Goal: Transaction & Acquisition: Subscribe to service/newsletter

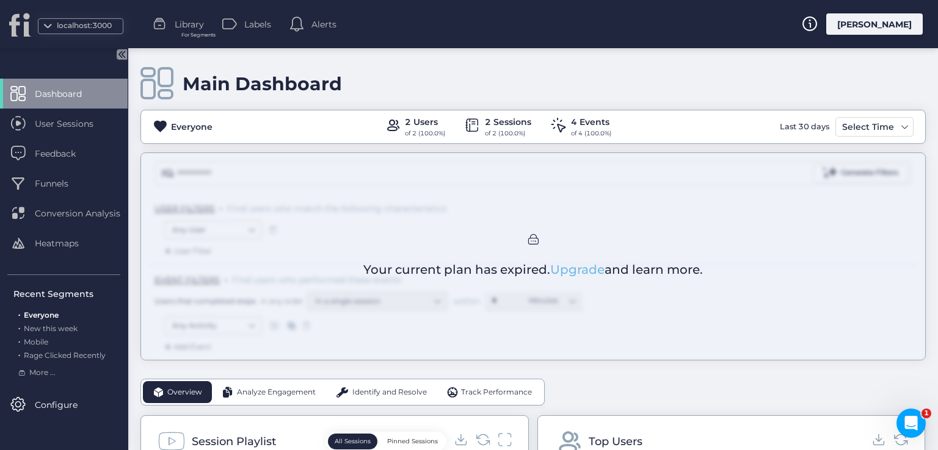
click at [581, 266] on link "Upgrade" at bounding box center [577, 269] width 54 height 15
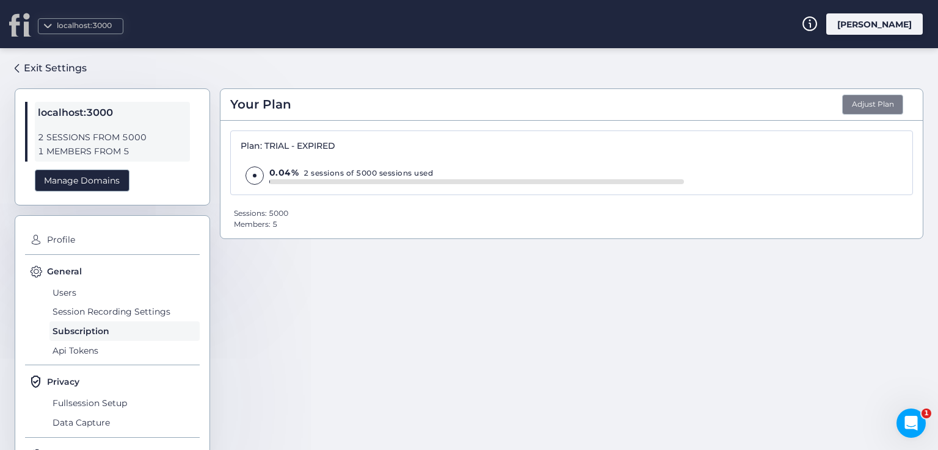
click at [842, 104] on button "Adjust Plan" at bounding box center [872, 105] width 61 height 21
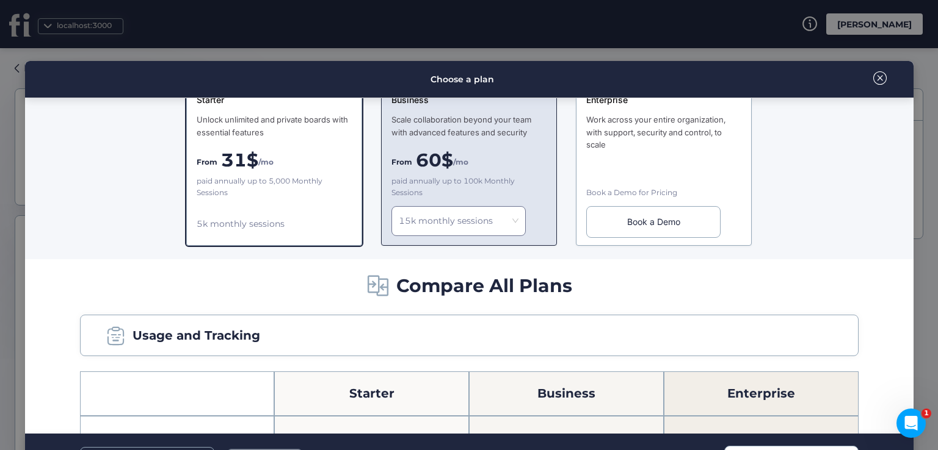
scroll to position [122, 0]
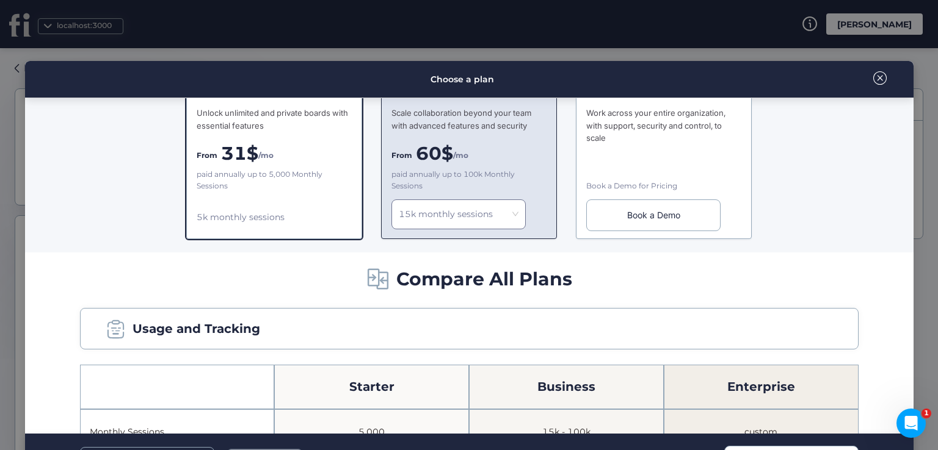
click at [478, 208] on nz-select-item "15k monthly sessions" at bounding box center [459, 214] width 120 height 18
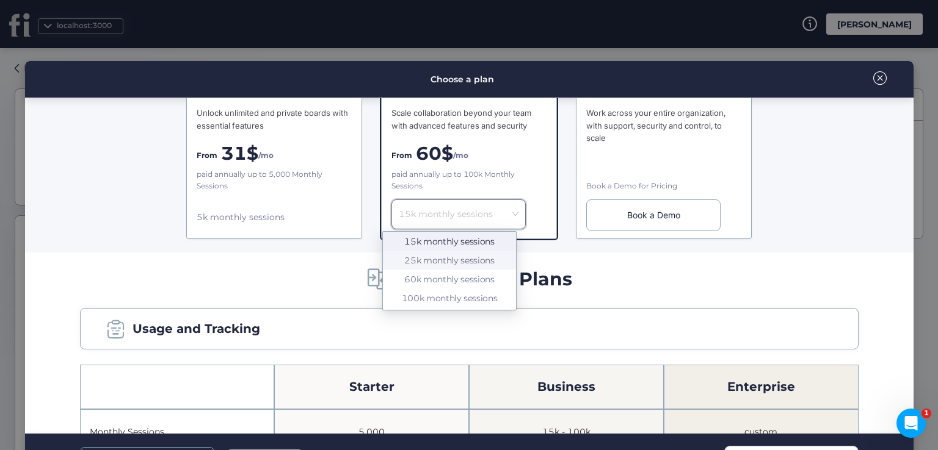
click at [447, 259] on div "25k monthly sessions" at bounding box center [449, 260] width 118 height 11
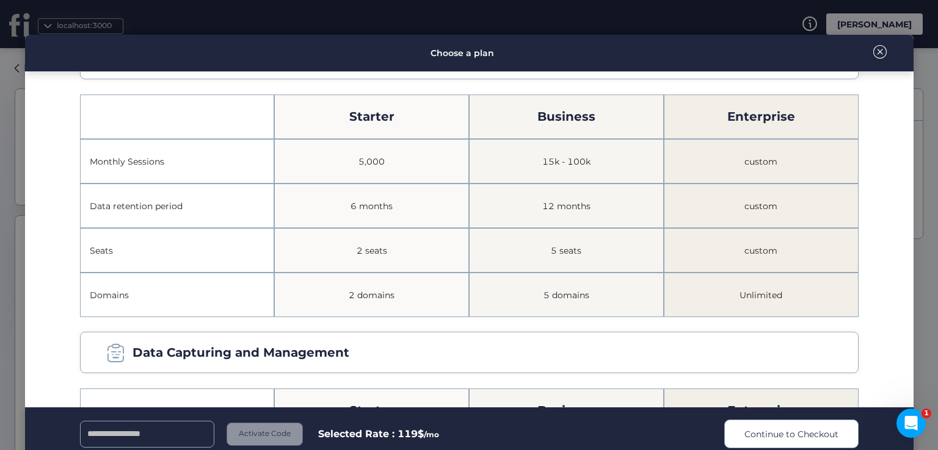
scroll to position [51, 0]
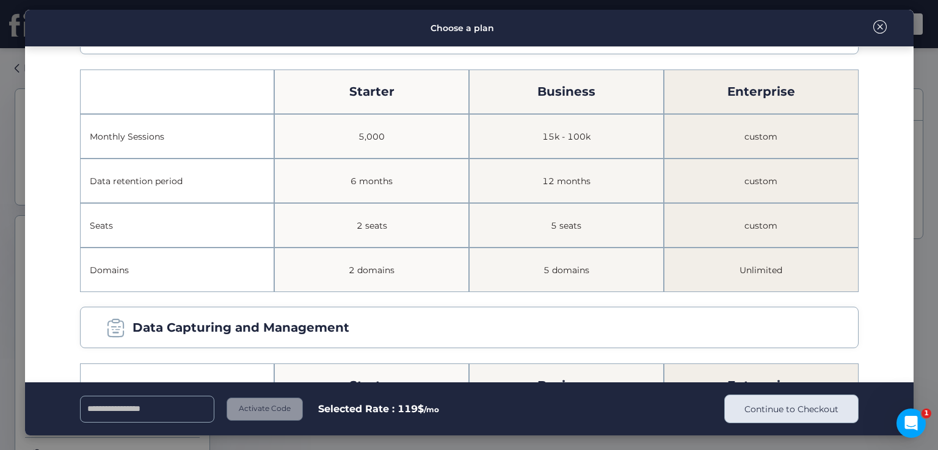
click at [795, 415] on span "Continue to Checkout" at bounding box center [791, 409] width 94 height 13
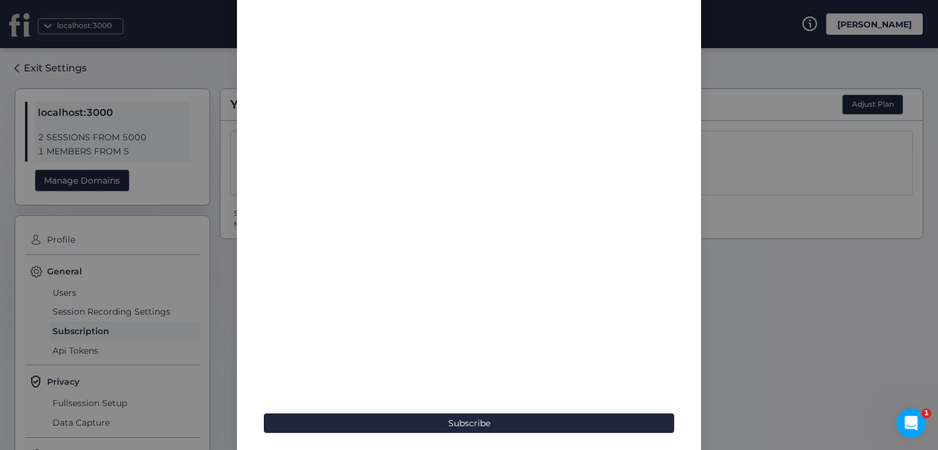
scroll to position [122, 0]
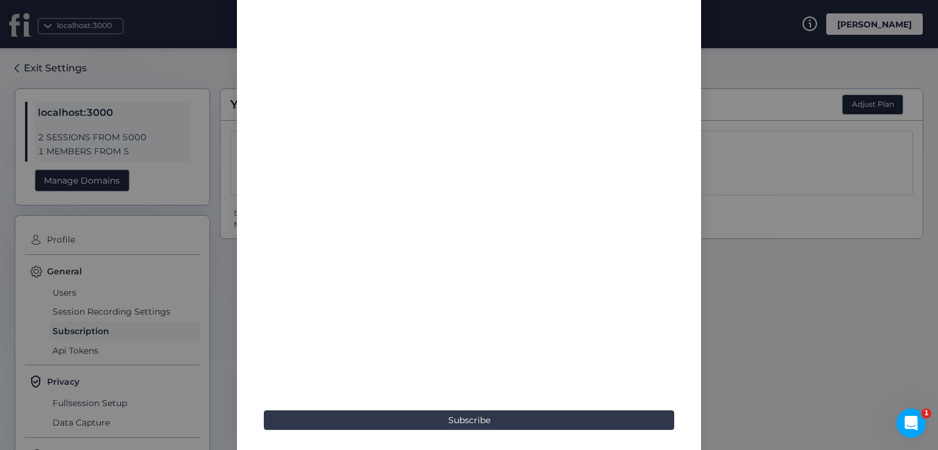
click at [421, 418] on button "Subscribe" at bounding box center [469, 421] width 410 height 20
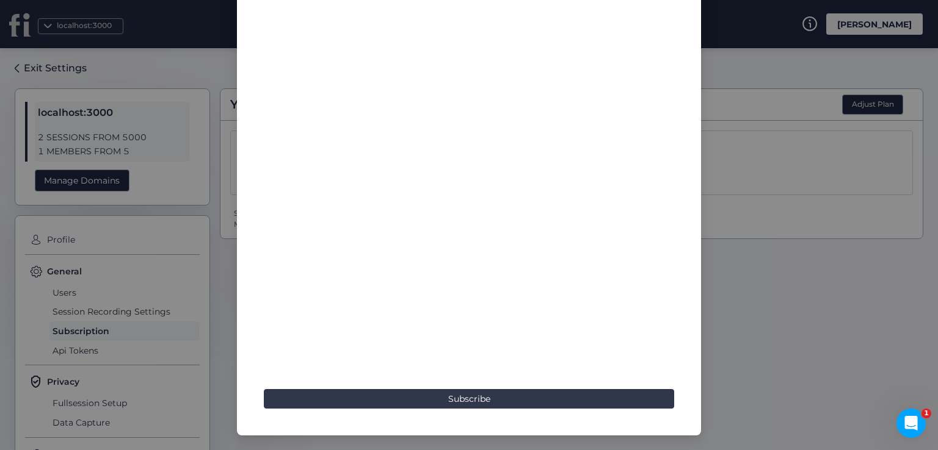
scroll to position [0, 0]
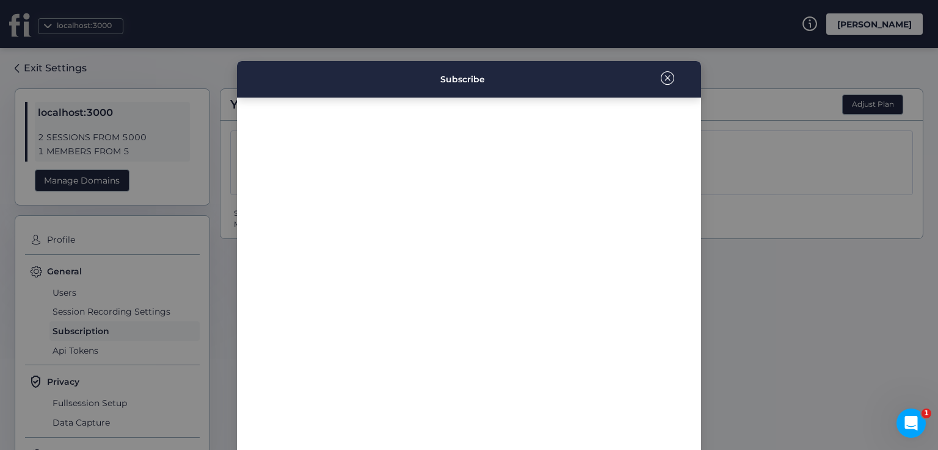
click at [660, 74] on span at bounding box center [666, 77] width 13 height 13
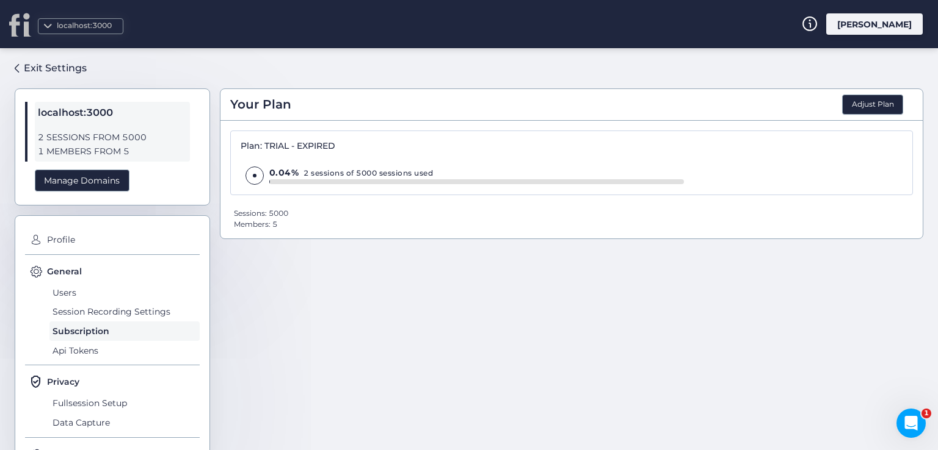
click at [880, 31] on div "[PERSON_NAME]" at bounding box center [874, 23] width 96 height 21
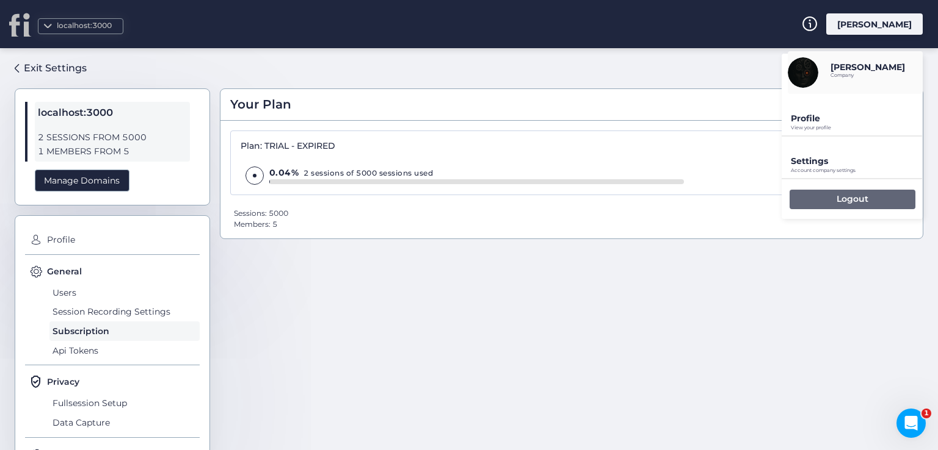
click at [798, 196] on div "Logout" at bounding box center [852, 200] width 126 height 20
